Goal: Book appointment/travel/reservation

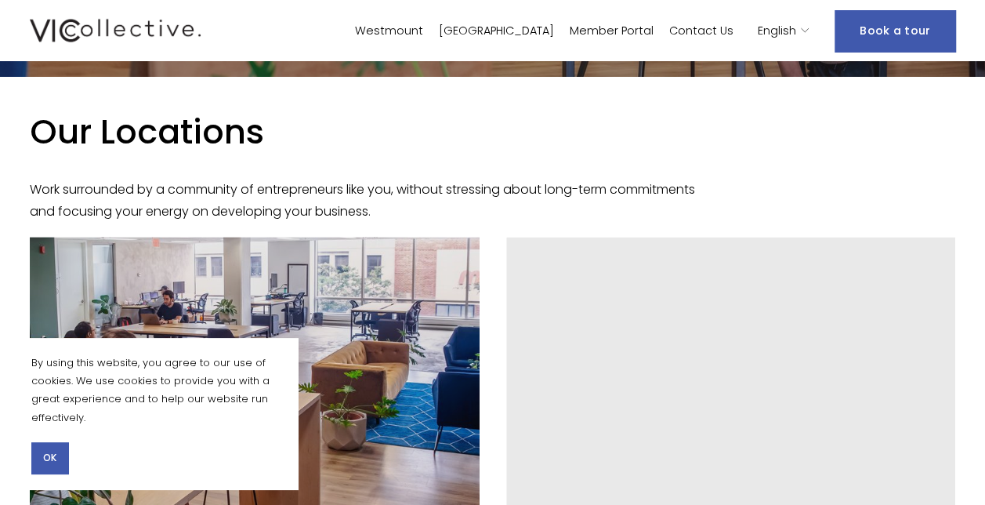
scroll to position [379, 0]
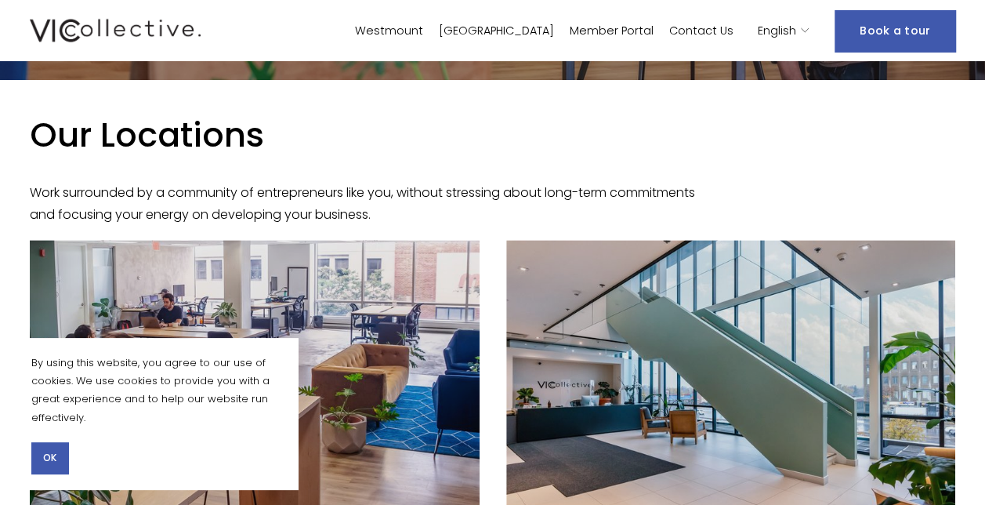
click at [423, 25] on link "Westmount" at bounding box center [389, 31] width 68 height 23
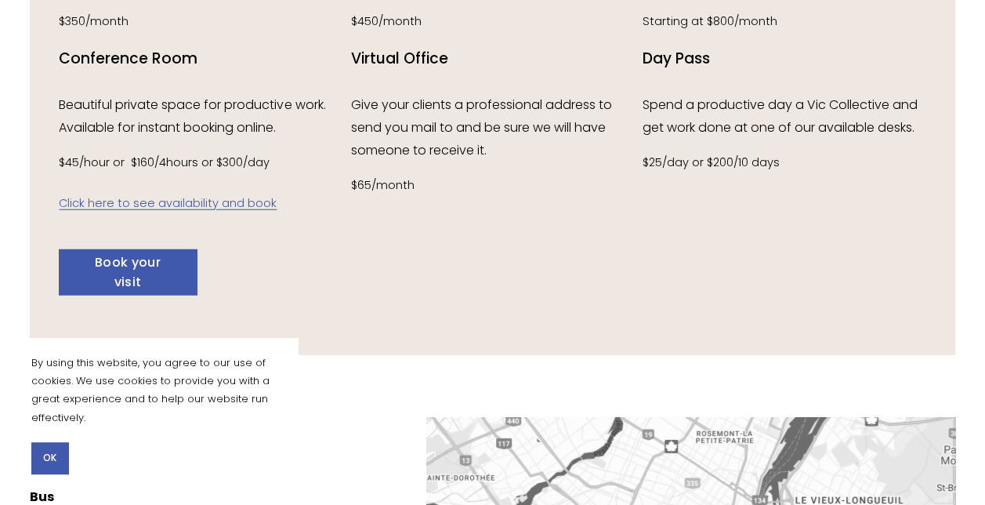
scroll to position [2076, 0]
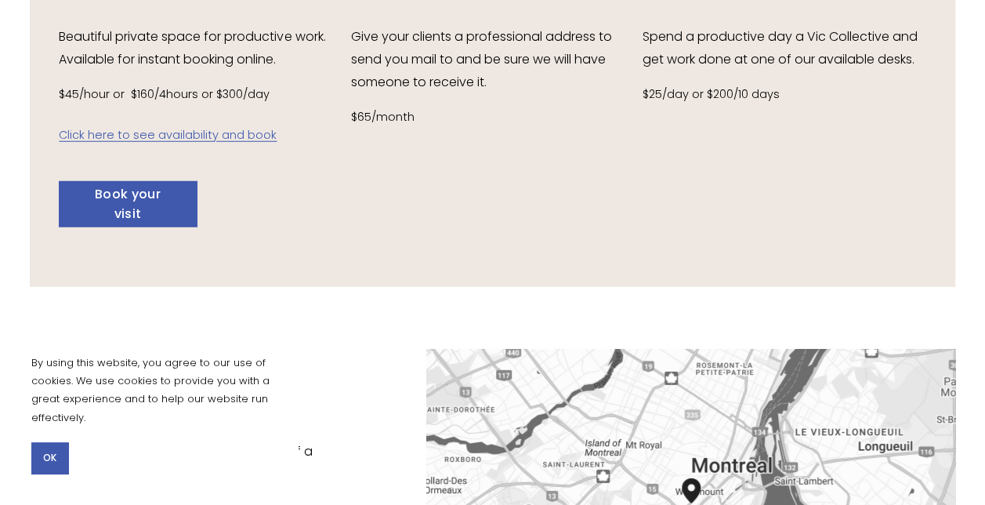
click at [167, 216] on link "Book your visit" at bounding box center [127, 204] width 137 height 46
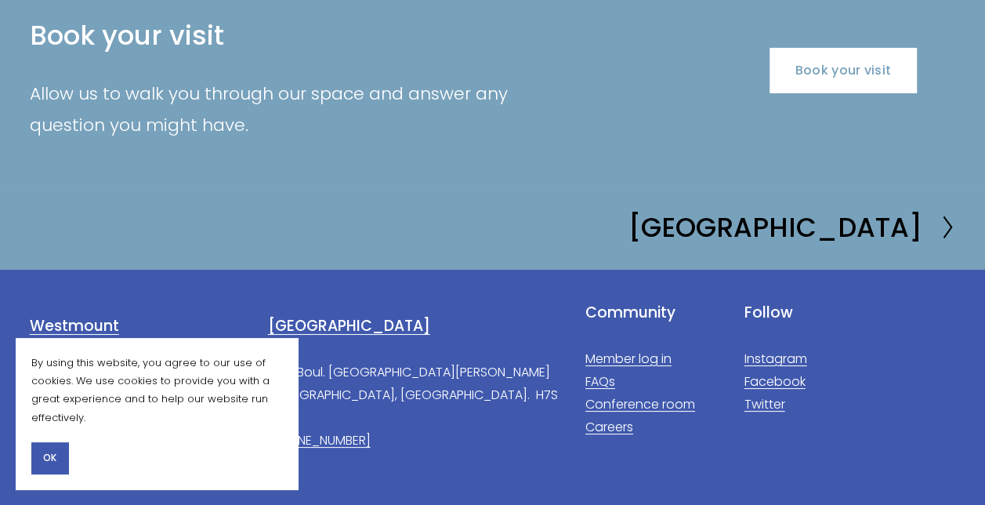
scroll to position [2943, 0]
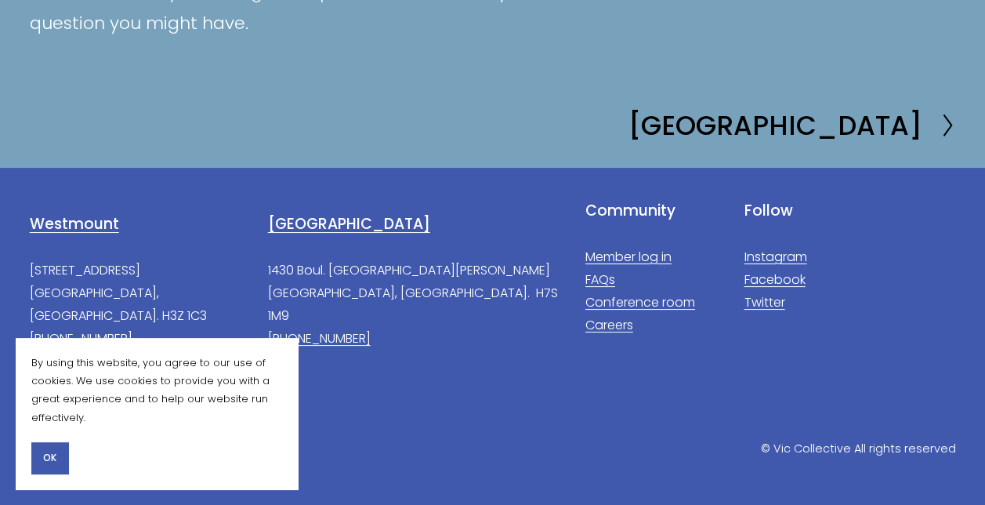
click at [604, 254] on link "Member log in" at bounding box center [628, 257] width 86 height 23
